Goal: Find contact information: Find contact information

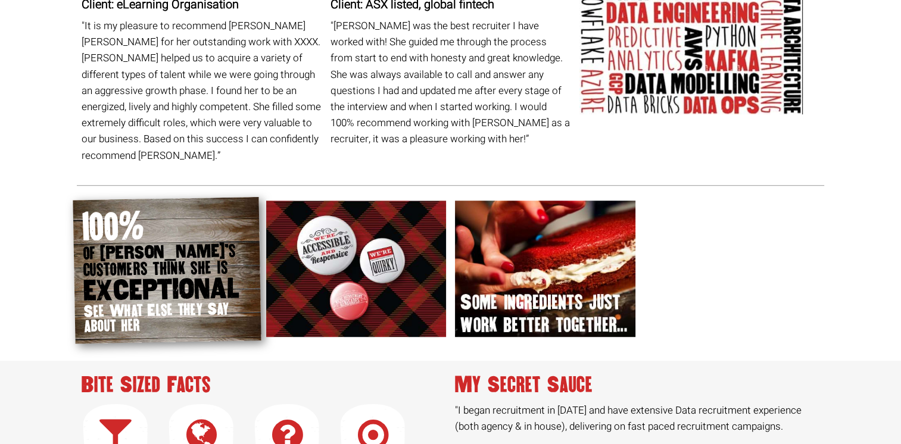
scroll to position [774, 0]
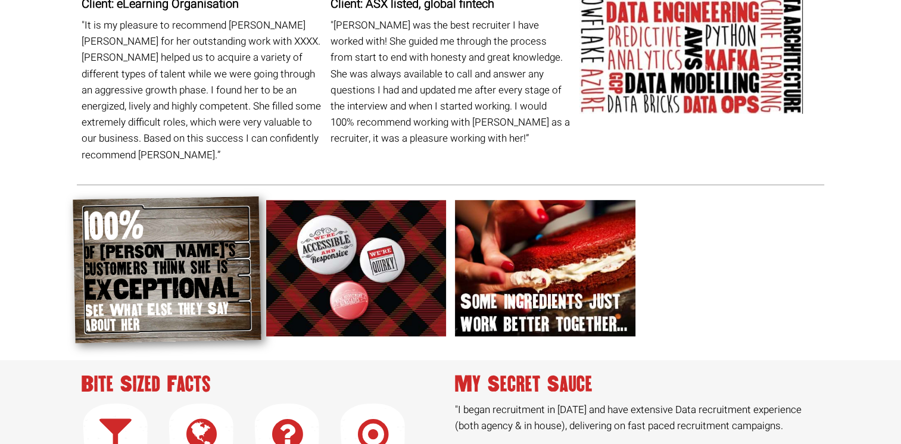
click at [160, 275] on span "EXCEPTIONAL" at bounding box center [166, 289] width 167 height 29
